Goal: Navigation & Orientation: Find specific page/section

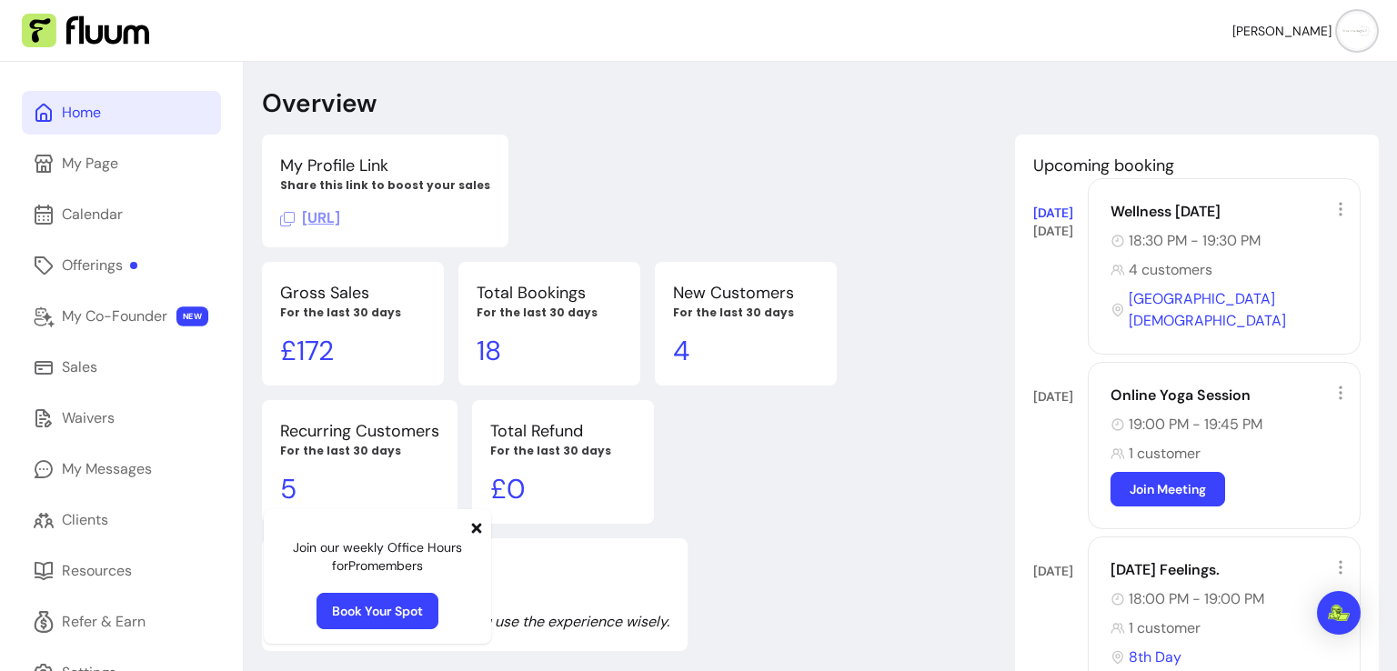
click at [1332, 207] on icon at bounding box center [1341, 209] width 18 height 18
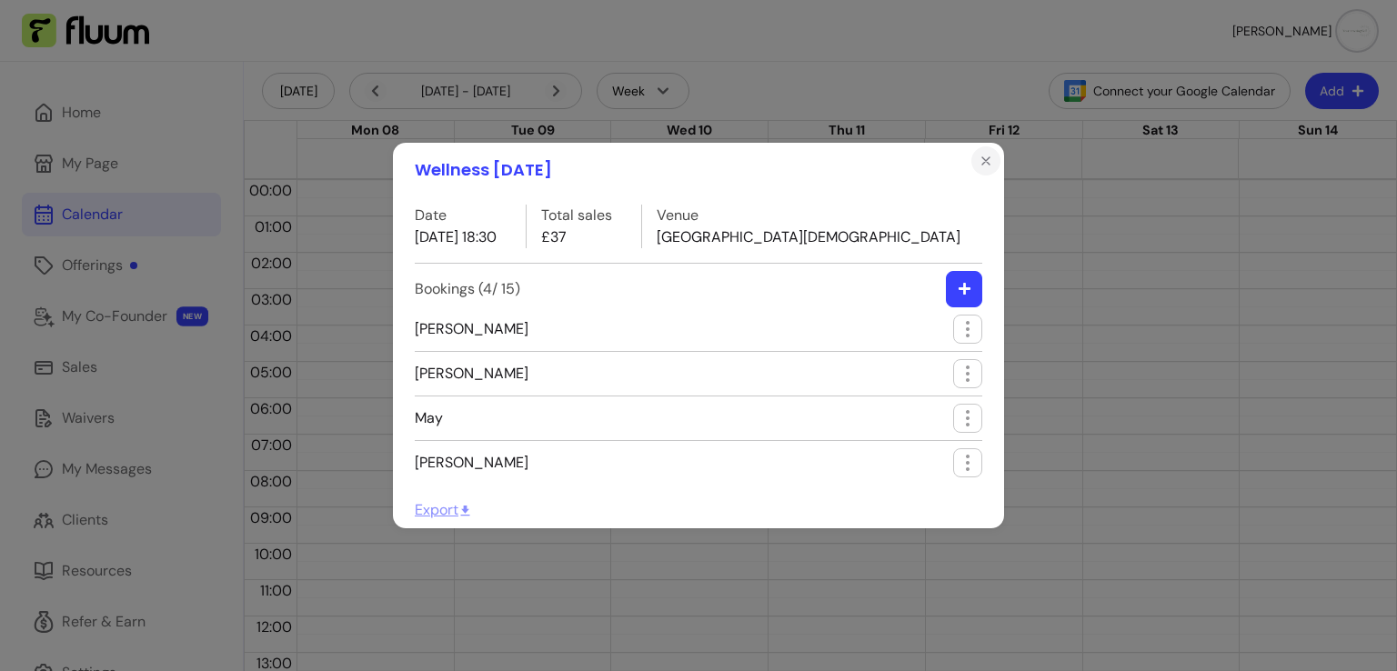
click at [987, 159] on icon "Close" at bounding box center [985, 160] width 7 height 7
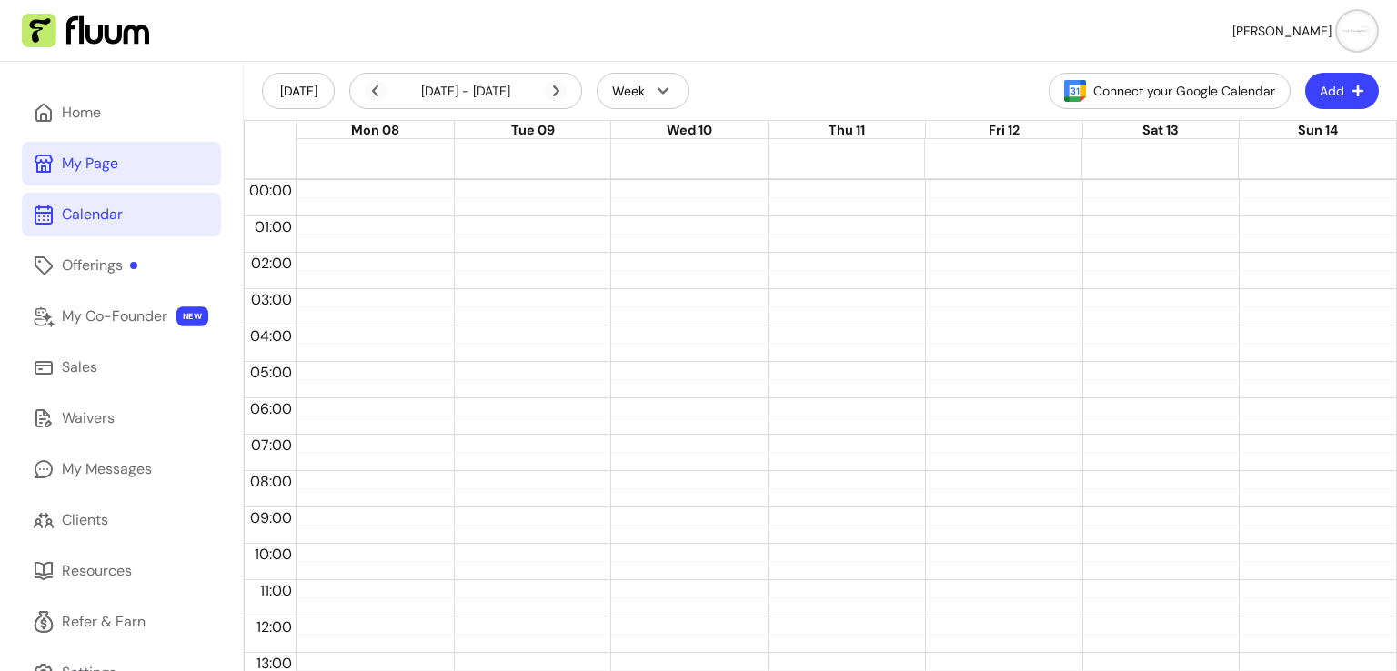
click at [86, 175] on link "My Page" at bounding box center [121, 164] width 199 height 44
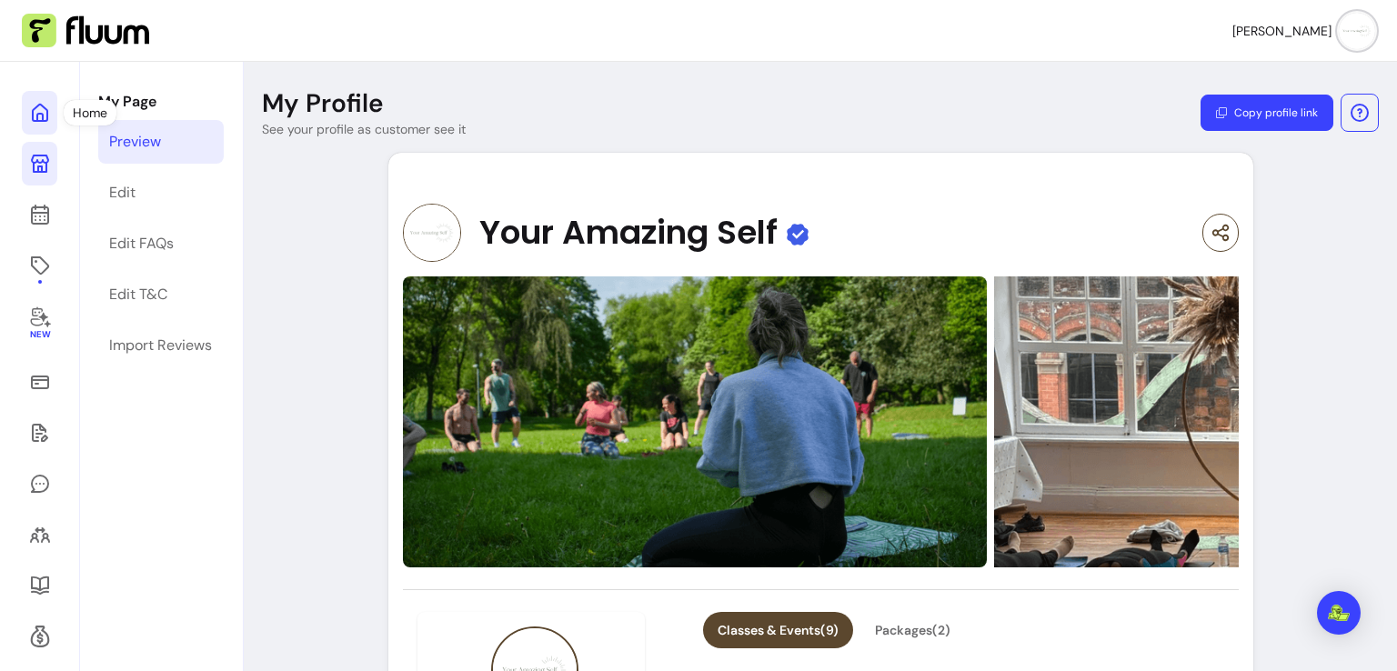
click at [38, 122] on icon at bounding box center [40, 113] width 22 height 22
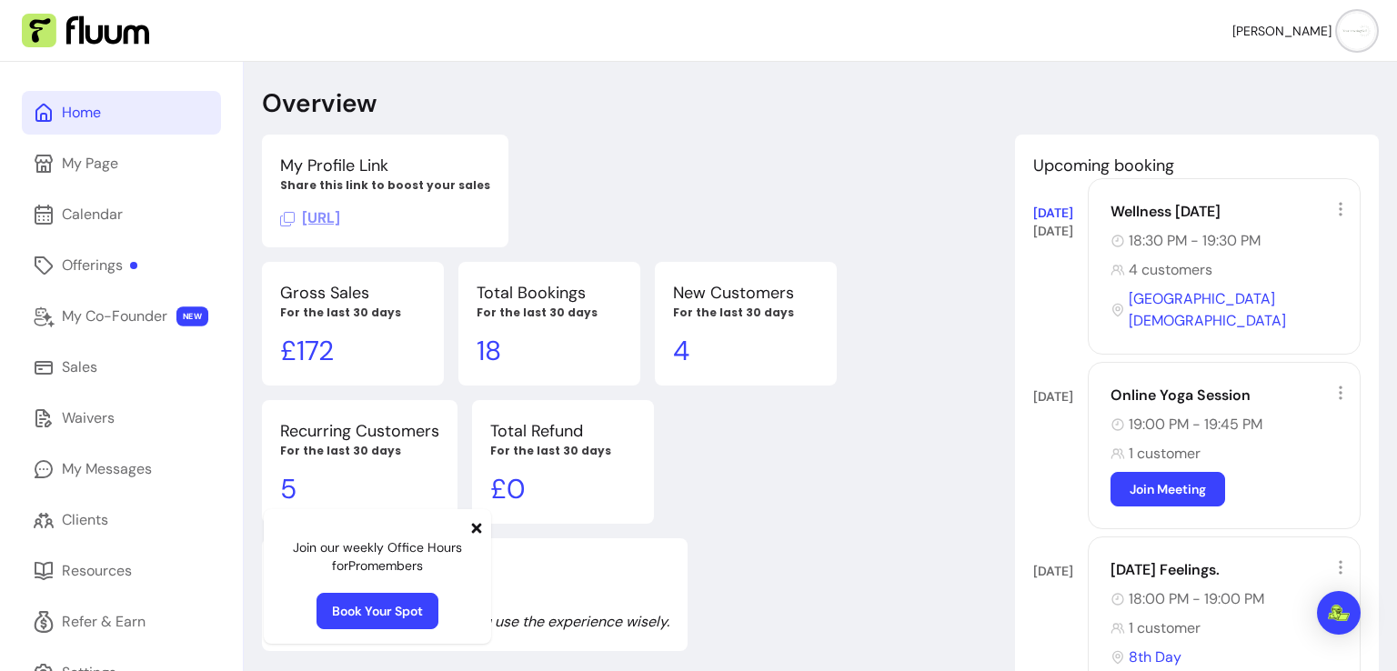
click at [478, 524] on icon at bounding box center [476, 528] width 15 height 15
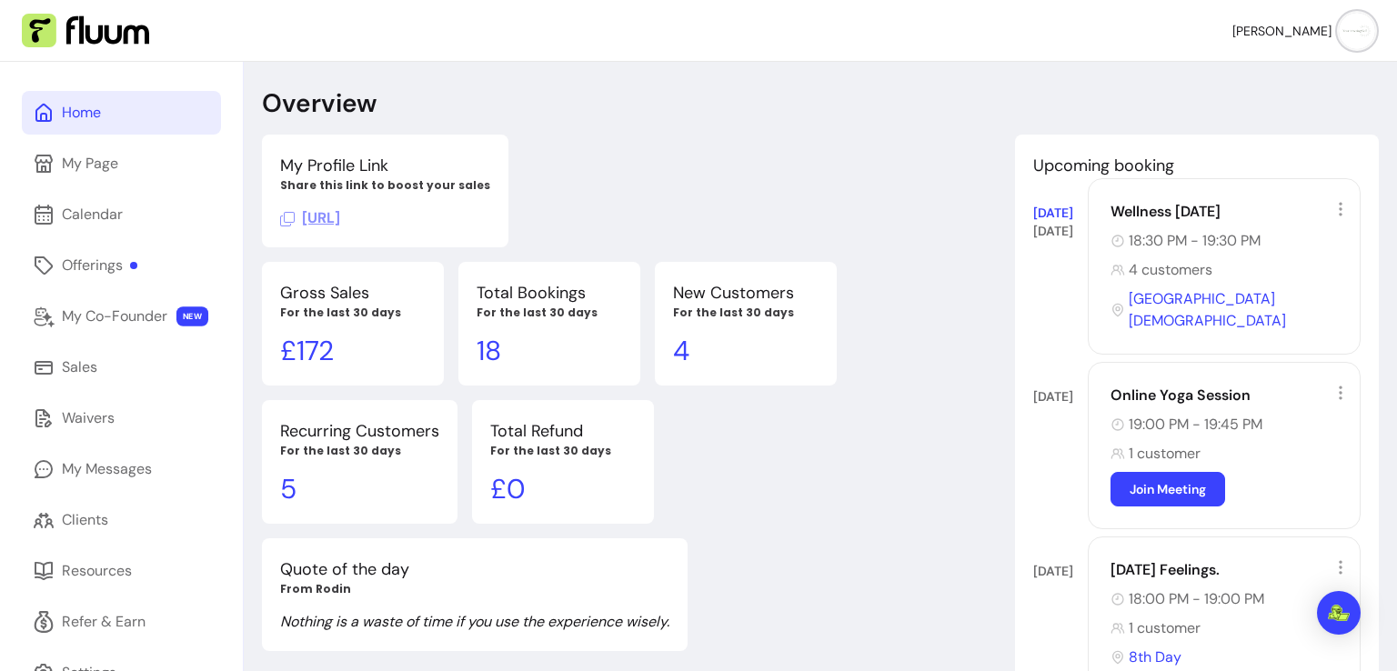
scroll to position [62, 0]
